Goal: Information Seeking & Learning: Compare options

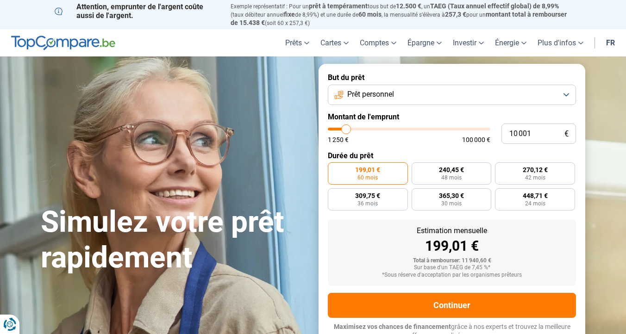
type input "11 750"
type input "11750"
type input "12 000"
type input "12000"
type input "12 250"
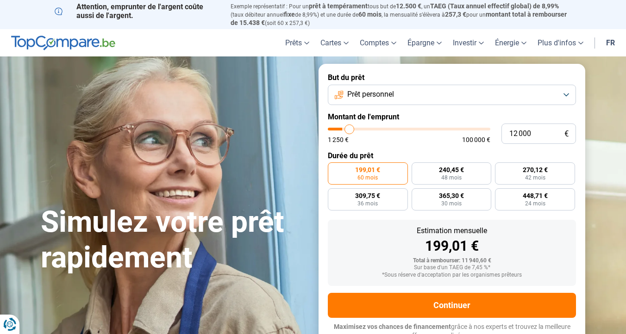
type input "12250"
type input "12 500"
type input "12500"
type input "13 000"
type input "13000"
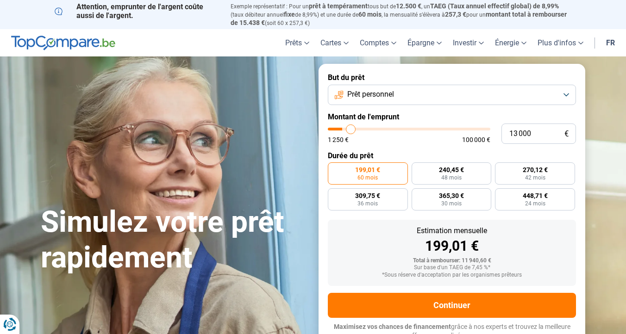
type input "13 500"
type input "13500"
type input "13 750"
type input "13750"
type input "14 000"
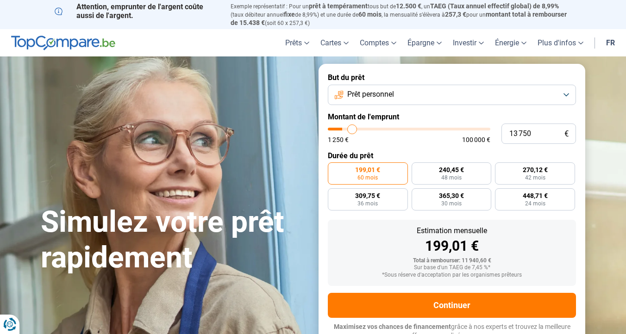
type input "14000"
type input "14 500"
type input "14500"
type input "14 750"
type input "14750"
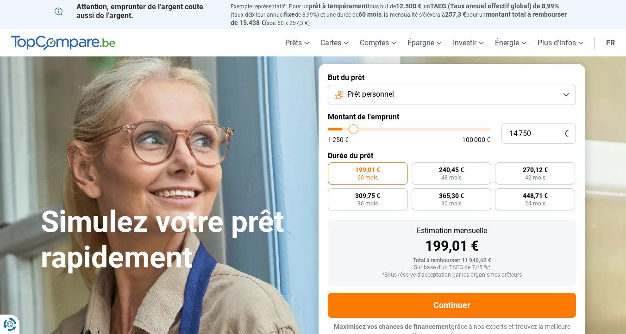
type input "15 250"
type input "15250"
type input "15 500"
type input "15500"
type input "16 000"
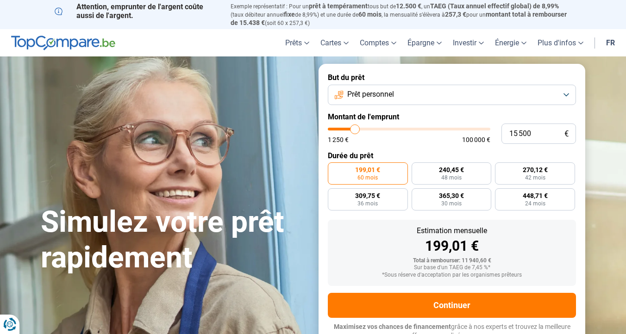
type input "16000"
type input "16 250"
type input "16250"
type input "16 500"
type input "16500"
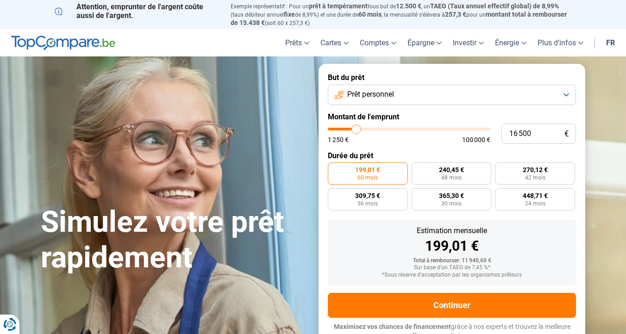
type input "17 000"
type input "17000"
type input "17 500"
type input "17500"
type input "18 000"
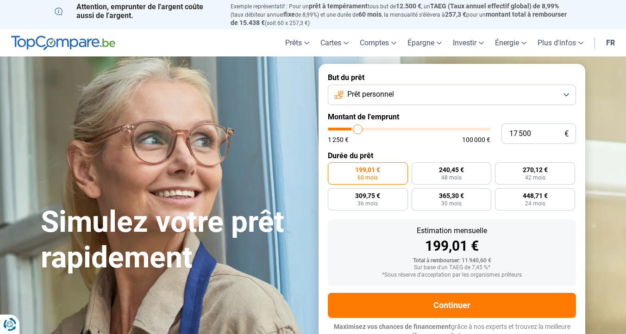
type input "18000"
type input "18 500"
type input "18500"
type input "19 000"
type input "19000"
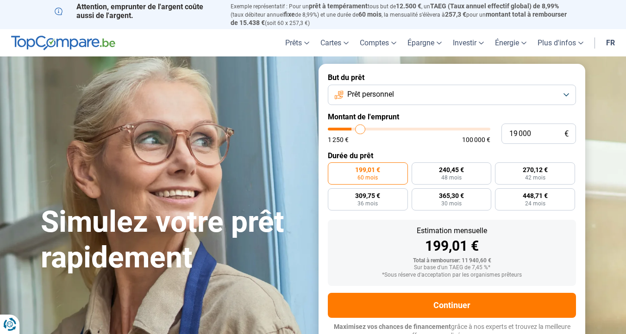
type input "19 500"
type input "19500"
type input "20 000"
type input "20000"
type input "20 750"
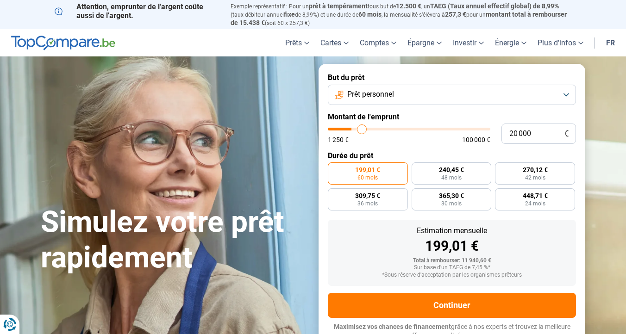
type input "20750"
type input "21 250"
type input "21250"
type input "21 750"
type input "21750"
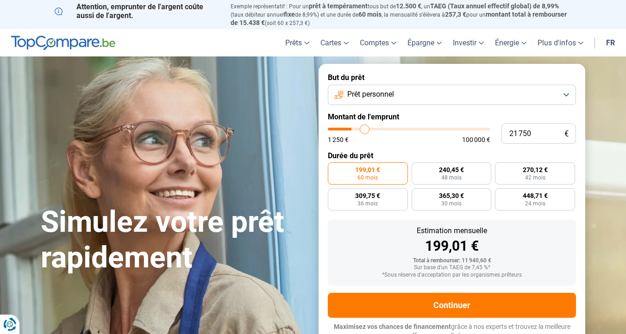
type input "22 250"
type input "22250"
type input "22 500"
type input "22500"
type input "22 750"
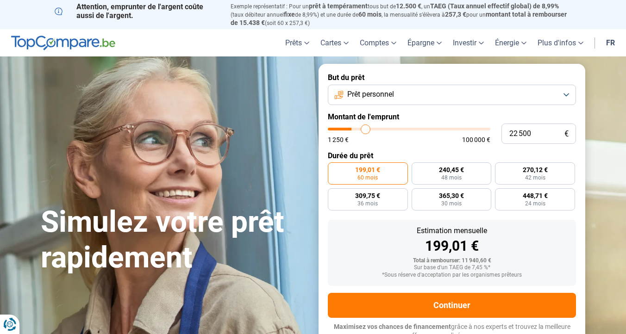
type input "22750"
type input "23 000"
type input "23000"
type input "23 250"
type input "23250"
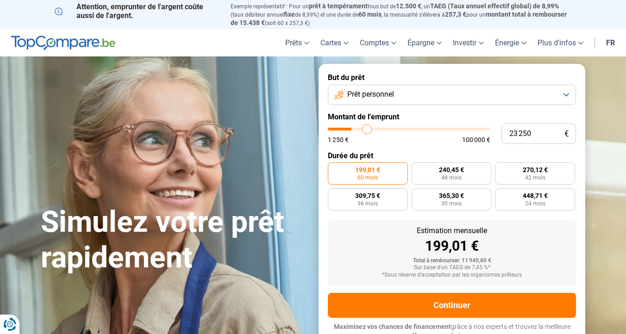
type input "23 500"
type input "23500"
type input "23 750"
type input "23750"
type input "24 000"
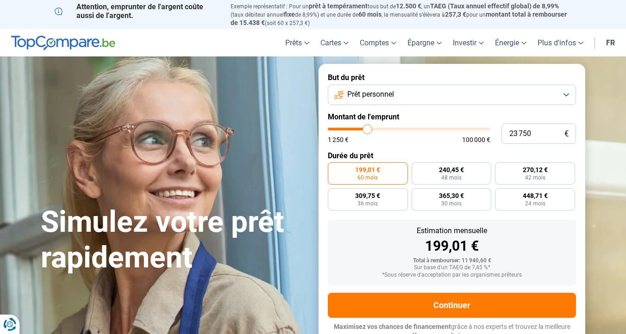
type input "24000"
type input "24 250"
type input "24250"
type input "24 500"
type input "24500"
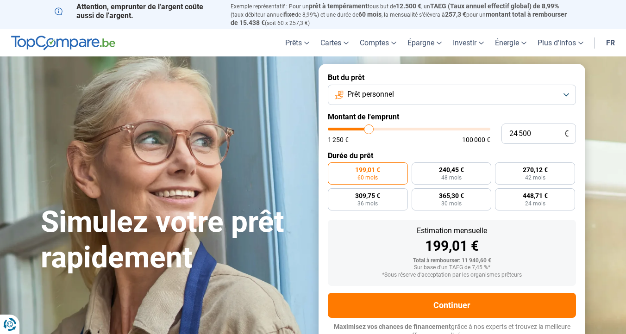
type input "24 750"
type input "24750"
type input "25 000"
type input "25000"
type input "25 250"
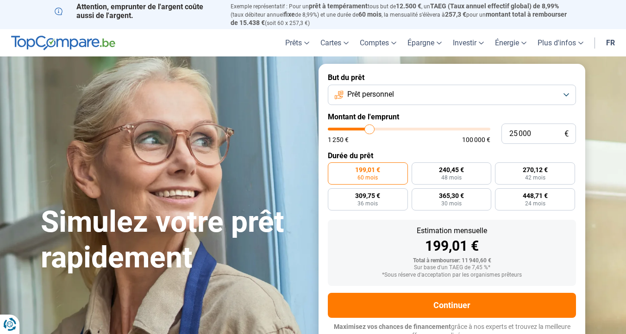
type input "25250"
type input "25 500"
type input "25500"
type input "25 750"
type input "25750"
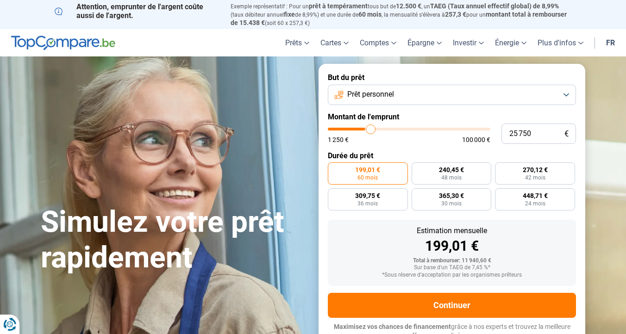
type input "26 000"
type input "26000"
type input "26 250"
type input "26250"
type input "26 500"
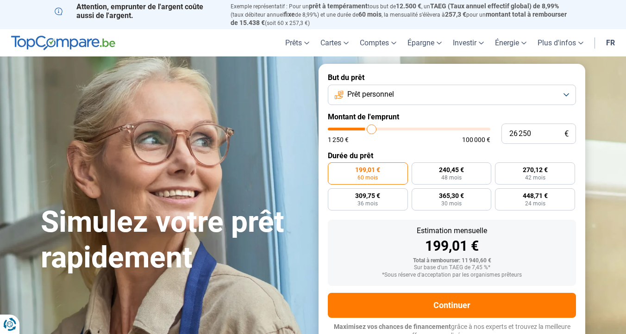
type input "26500"
type input "26 750"
type input "26750"
type input "27 000"
type input "27000"
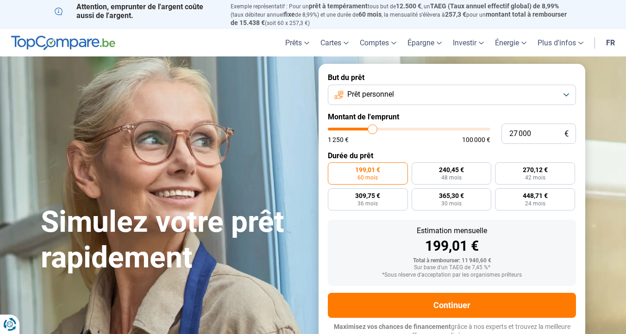
type input "27 250"
type input "27250"
type input "27 500"
type input "27500"
type input "27 750"
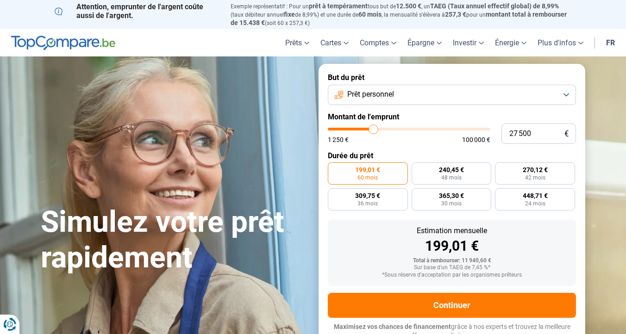
type input "27750"
type input "28 000"
type input "28000"
type input "28 250"
type input "28250"
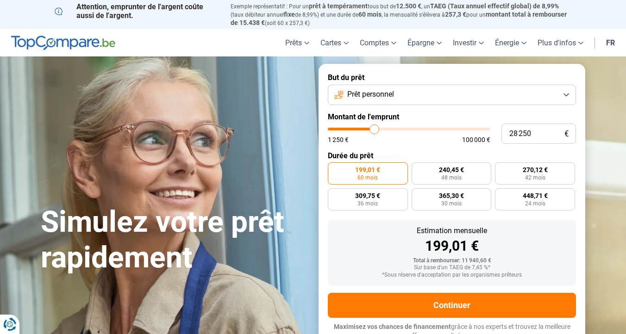
type input "28 500"
type input "28500"
type input "28 750"
type input "28750"
type input "29 000"
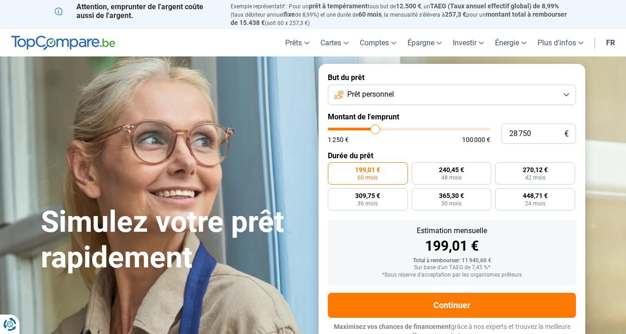
type input "29000"
type input "29 500"
type input "29500"
type input "30 250"
type input "30250"
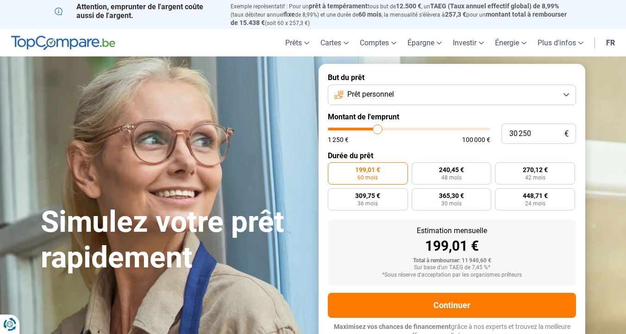
type input "30 500"
type input "30500"
type input "31 250"
type input "31250"
type input "32 000"
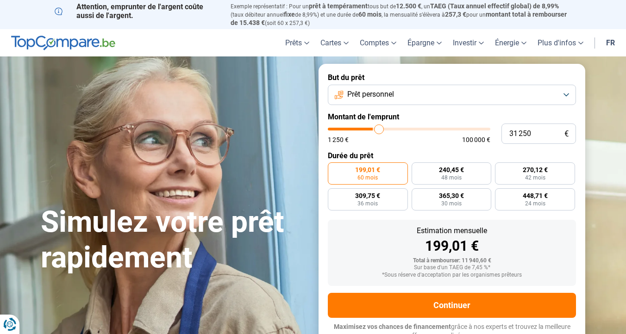
type input "32000"
type input "32 500"
type input "32500"
type input "33 250"
type input "33250"
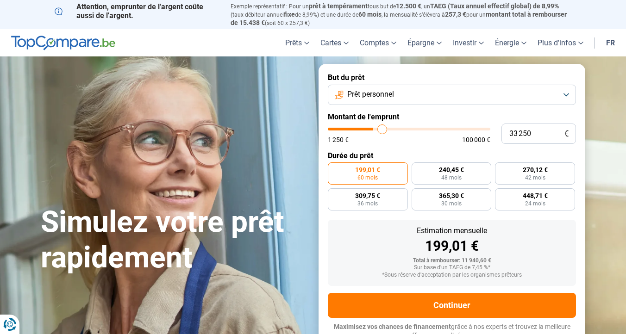
type input "34 250"
type input "34250"
type input "35 000"
type input "35000"
type input "35 750"
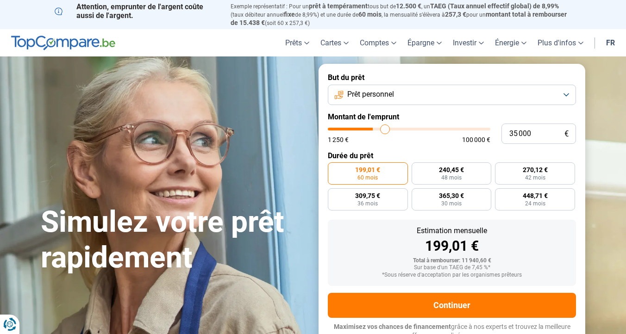
type input "35750"
type input "36 500"
type input "36500"
type input "37 750"
type input "37750"
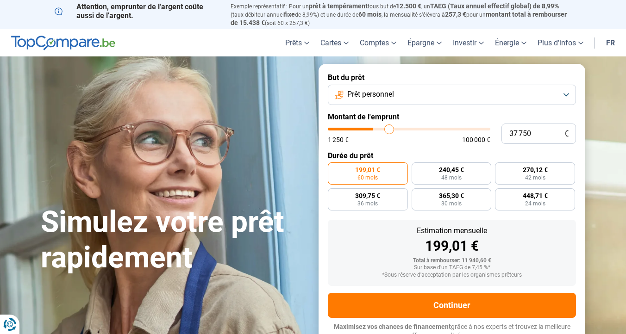
type input "38 500"
type input "38500"
type input "39 500"
type input "39500"
type input "40 500"
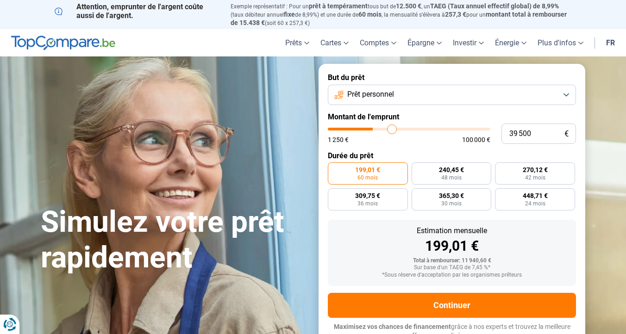
type input "40500"
type input "41 000"
type input "41000"
type input "41 750"
type input "41750"
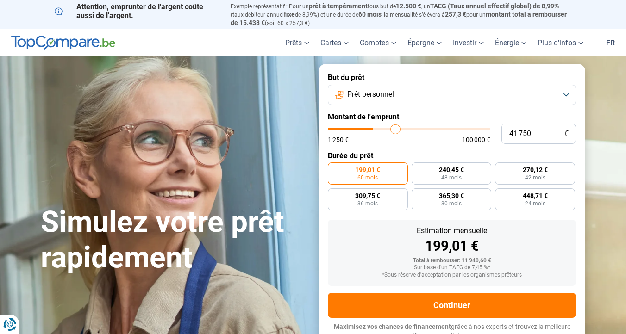
type input "42 500"
type input "42500"
type input "44 000"
type input "44000"
type input "44 750"
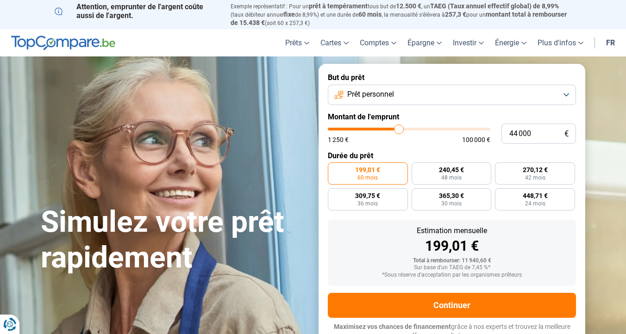
type input "44750"
type input "45 250"
type input "45250"
type input "45 750"
type input "45750"
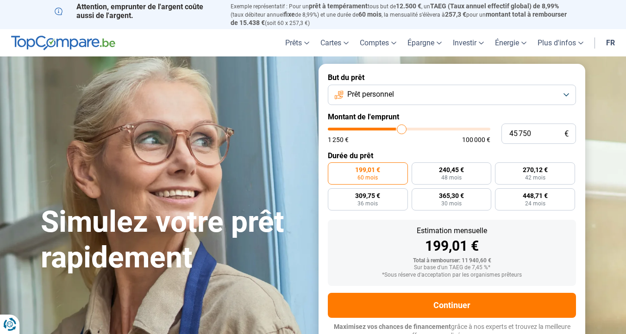
type input "46 250"
type input "46250"
type input "46 750"
type input "46750"
type input "47 000"
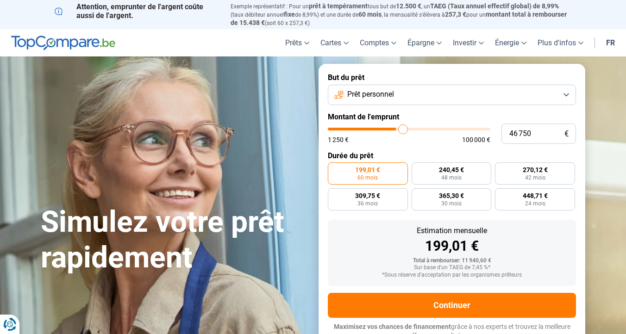
type input "47000"
type input "47 250"
type input "47250"
type input "47 500"
type input "47500"
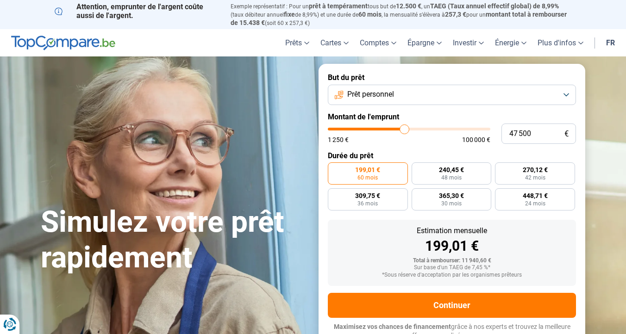
type input "47 750"
type input "47750"
type input "48 000"
type input "48000"
type input "48 500"
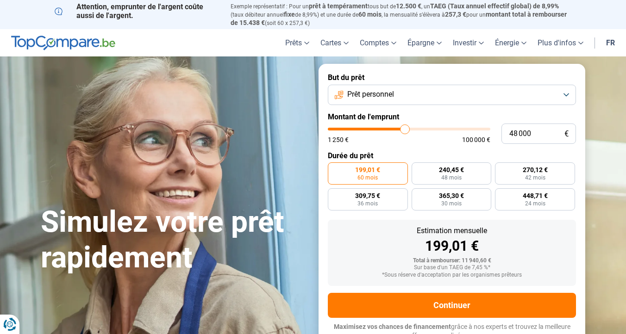
type input "48500"
type input "49 000"
type input "49000"
type input "49 750"
type input "49750"
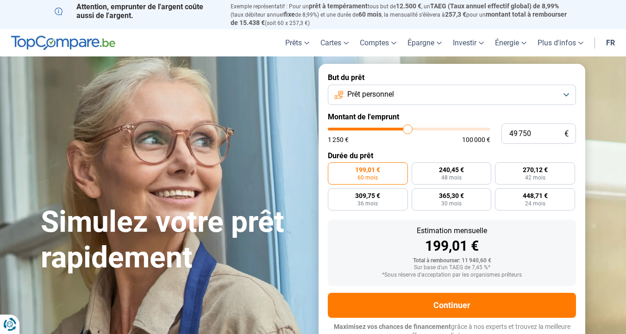
type input "50 500"
type input "50500"
type input "51 500"
type input "51500"
type input "52 500"
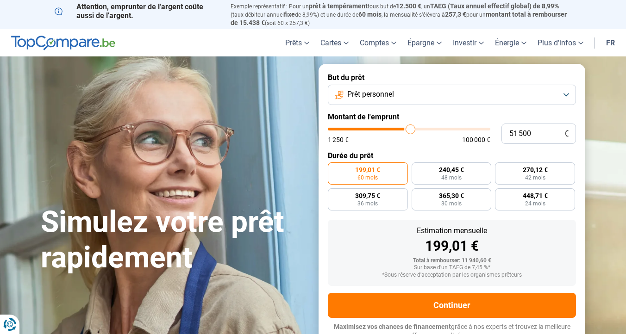
type input "52500"
type input "53 500"
type input "53500"
type input "54 500"
type input "54500"
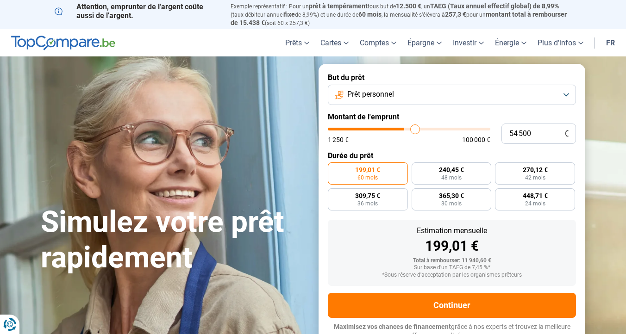
type input "55 750"
type input "55750"
type input "57 000"
type input "57000"
type input "58 000"
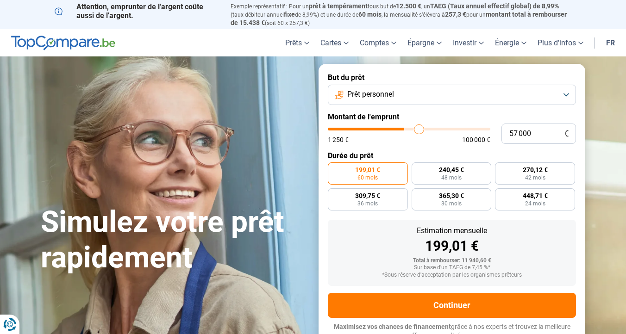
type input "58000"
type input "59 000"
type input "59000"
type input "60 000"
type input "60000"
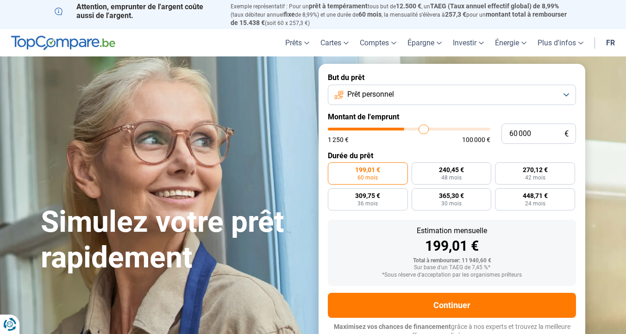
type input "61 000"
type input "61000"
type input "61 750"
type input "61750"
type input "62 500"
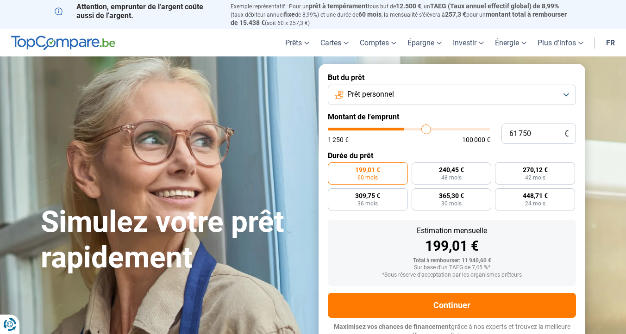
type input "62500"
type input "63 250"
type input "63250"
type input "63 750"
type input "63750"
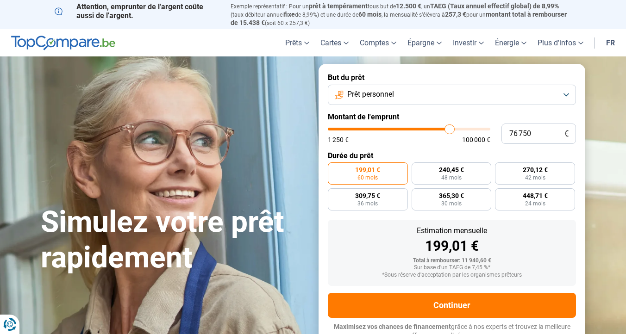
drag, startPoint x: 349, startPoint y: 132, endPoint x: 449, endPoint y: 133, distance: 100.5
click at [449, 131] on input "range" at bounding box center [409, 129] width 163 height 3
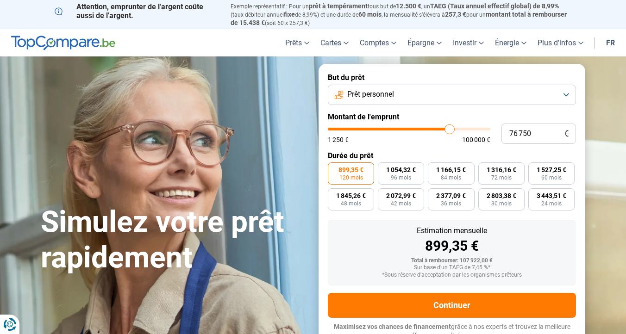
scroll to position [6, 0]
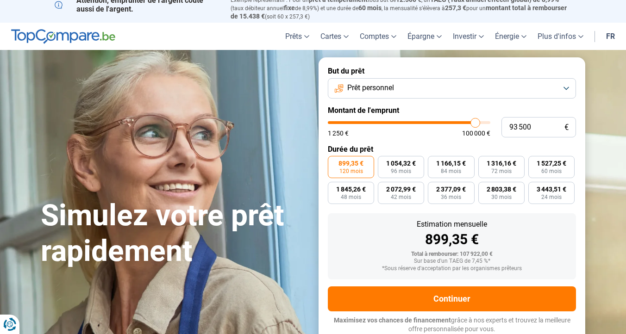
drag, startPoint x: 451, startPoint y: 120, endPoint x: 475, endPoint y: 120, distance: 23.6
click at [475, 121] on input "range" at bounding box center [409, 122] width 163 height 3
